Goal: Information Seeking & Learning: Learn about a topic

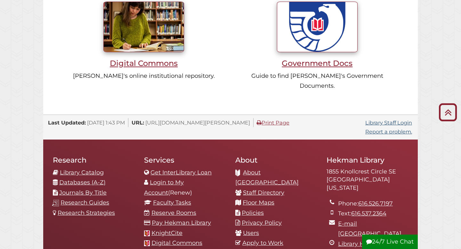
scroll to position [589, 0]
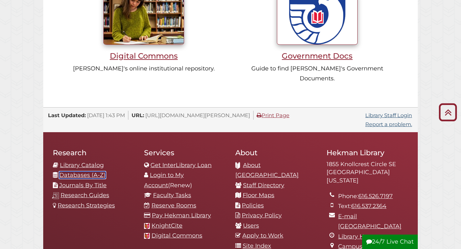
click at [90, 171] on link "Databases (A-Z)" at bounding box center [82, 174] width 46 height 7
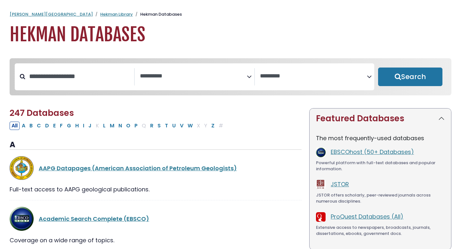
select select "Database Subject Filter"
select select "Database Vendors Filter"
click at [90, 78] on input "Search database by title or keyword" at bounding box center [79, 76] width 109 height 11
type input "**********"
click at [378, 67] on button "Search" at bounding box center [410, 76] width 64 height 19
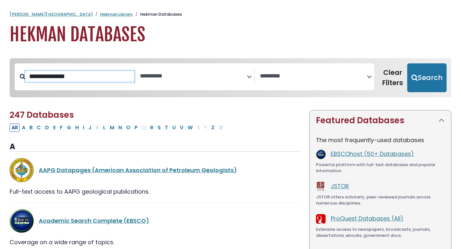
select select "Database Subject Filter"
select select "Database Vendors Filter"
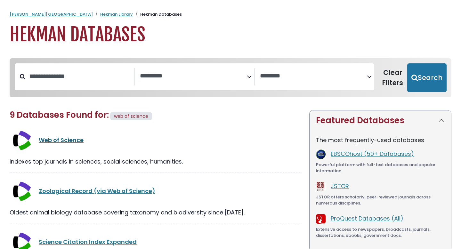
click at [58, 138] on link "Web of Science" at bounding box center [61, 140] width 45 height 8
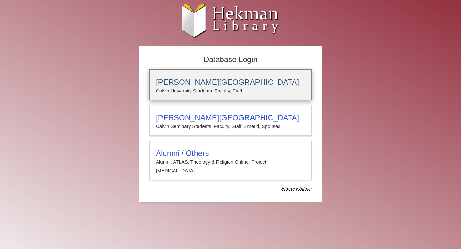
type input "**********"
click at [194, 94] on p "Calvin University Students, Faculty, Staff" at bounding box center [230, 91] width 149 height 8
click at [192, 77] on div "[PERSON_NAME][GEOGRAPHIC_DATA] [PERSON_NAME] University Students, Faculty, Staff" at bounding box center [230, 84] width 162 height 31
click at [194, 87] on p "Calvin University Students, Faculty, Staff" at bounding box center [230, 91] width 149 height 8
click at [233, 98] on div "Calvin University Calvin University Students, Faculty, Staff" at bounding box center [230, 84] width 162 height 31
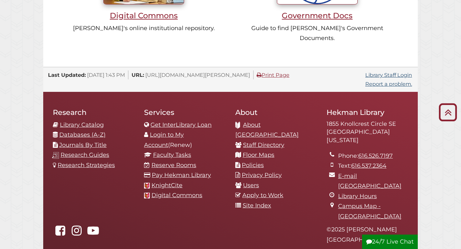
scroll to position [630, 0]
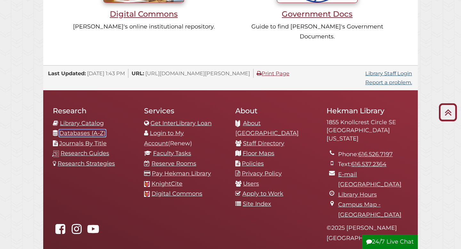
click at [88, 130] on link "Databases (A-Z)" at bounding box center [82, 133] width 46 height 7
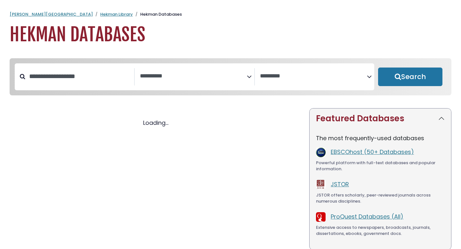
select select "Database Subject Filter"
select select "Database Vendors Filter"
select select "Database Subject Filter"
select select "Database Vendors Filter"
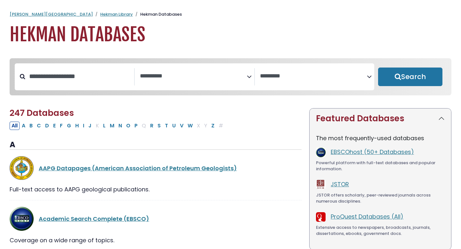
click at [85, 85] on div "Search filters" at bounding box center [79, 76] width 109 height 17
click at [85, 78] on input "Search database by title or keyword" at bounding box center [79, 76] width 109 height 11
type input "**********"
click at [378, 67] on button "Search" at bounding box center [410, 76] width 64 height 19
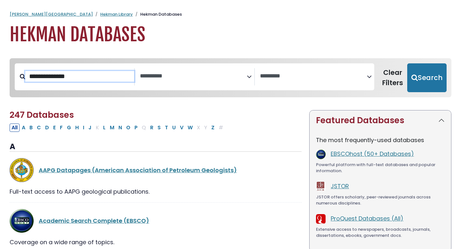
select select "Database Subject Filter"
select select "Database Vendors Filter"
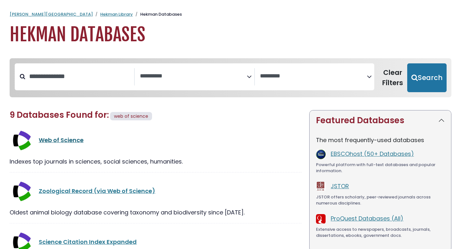
click at [47, 141] on link "Web of Science" at bounding box center [61, 140] width 45 height 8
